Goal: Information Seeking & Learning: Learn about a topic

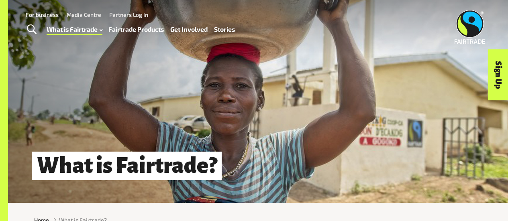
click at [158, 128] on div "What is Fairtrade?" at bounding box center [258, 101] width 500 height 203
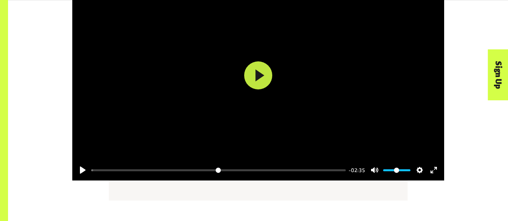
scroll to position [1018, 0]
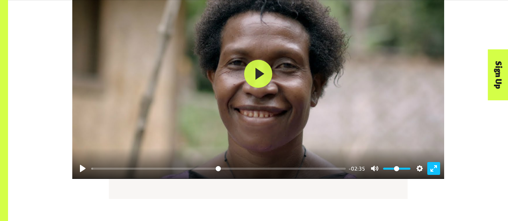
click at [431, 173] on button "Exit fullscreen Enter fullscreen" at bounding box center [433, 168] width 13 height 13
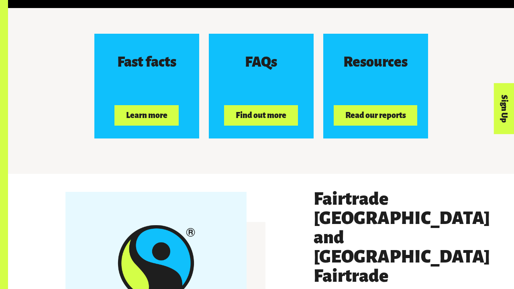
type input "*****"
click at [124, 171] on div at bounding box center [261, 98] width 506 height 284
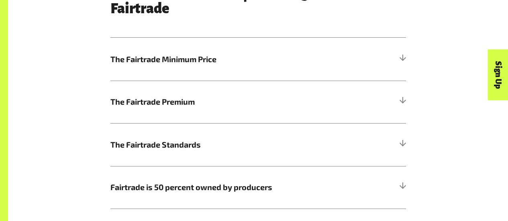
scroll to position [456, 0]
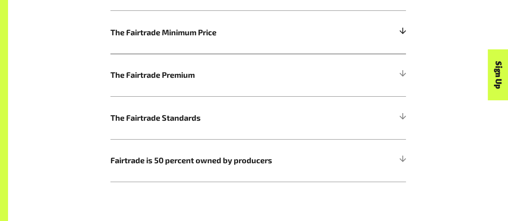
click at [403, 39] on h5 "The Fairtrade Minimum Price" at bounding box center [257, 32] width 295 height 43
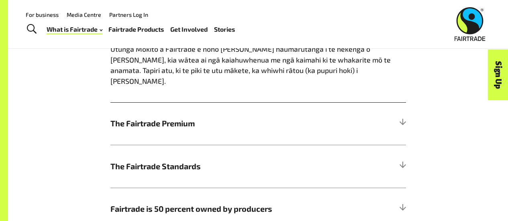
scroll to position [606, 0]
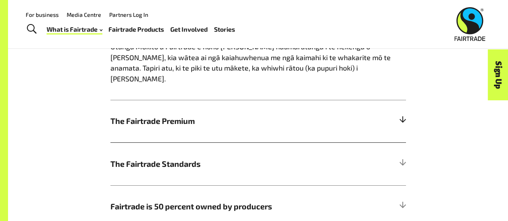
click at [404, 118] on div at bounding box center [401, 121] width 7 height 7
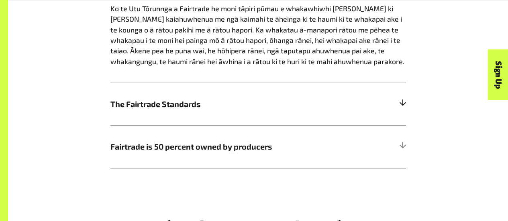
click at [390, 110] on h5 "The Fairtrade Standards" at bounding box center [257, 104] width 295 height 43
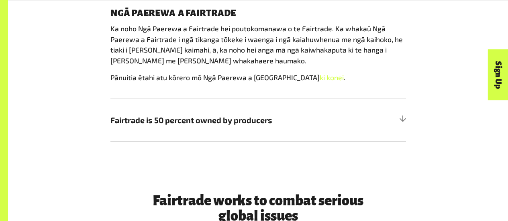
scroll to position [677, 0]
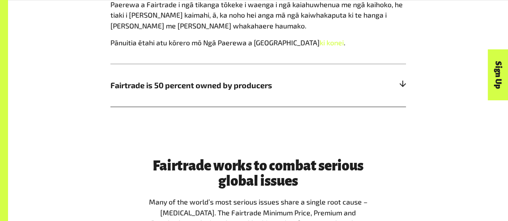
click at [372, 95] on h5 "Fairtrade is 50 percent owned by producers" at bounding box center [257, 85] width 295 height 43
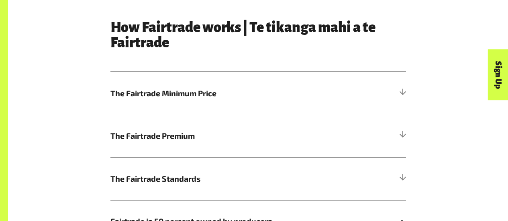
scroll to position [396, 0]
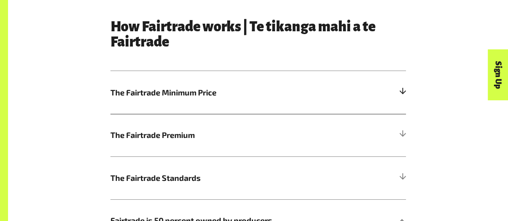
click at [403, 95] on div at bounding box center [401, 92] width 7 height 7
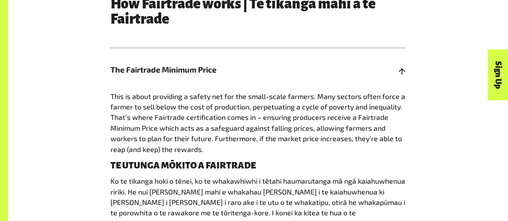
scroll to position [457, 0]
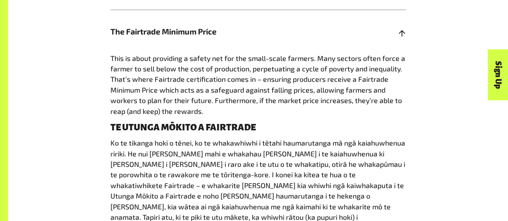
click at [248, 35] on span "The Fairtrade Minimum Price" at bounding box center [220, 32] width 221 height 12
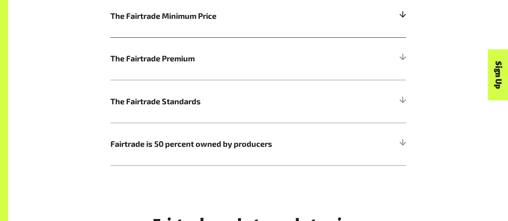
scroll to position [490, 0]
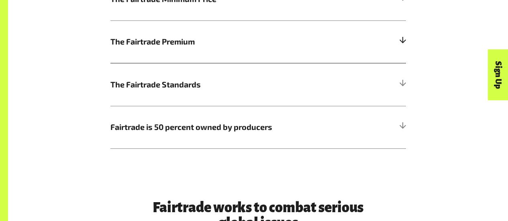
click at [117, 51] on h5 "The Fairtrade Premium" at bounding box center [257, 41] width 295 height 43
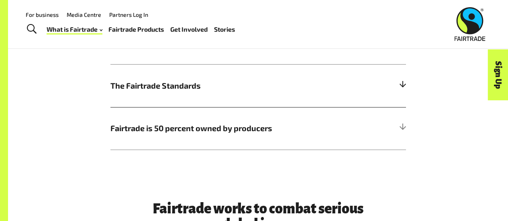
click at [122, 89] on span "The Fairtrade Standards" at bounding box center [220, 86] width 221 height 12
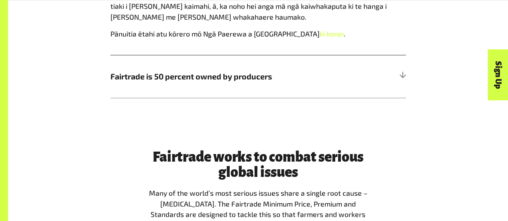
scroll to position [686, 0]
click at [115, 82] on span "Fairtrade is 50 percent owned by producers" at bounding box center [220, 77] width 221 height 12
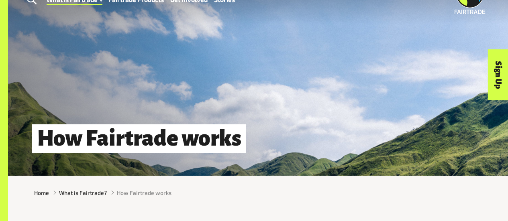
scroll to position [30, 0]
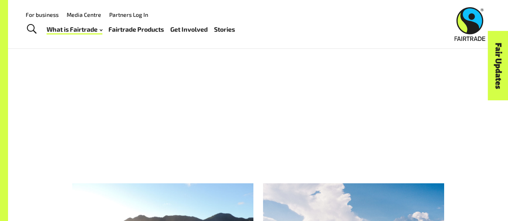
scroll to position [1040, 0]
